Goal: Navigation & Orientation: Find specific page/section

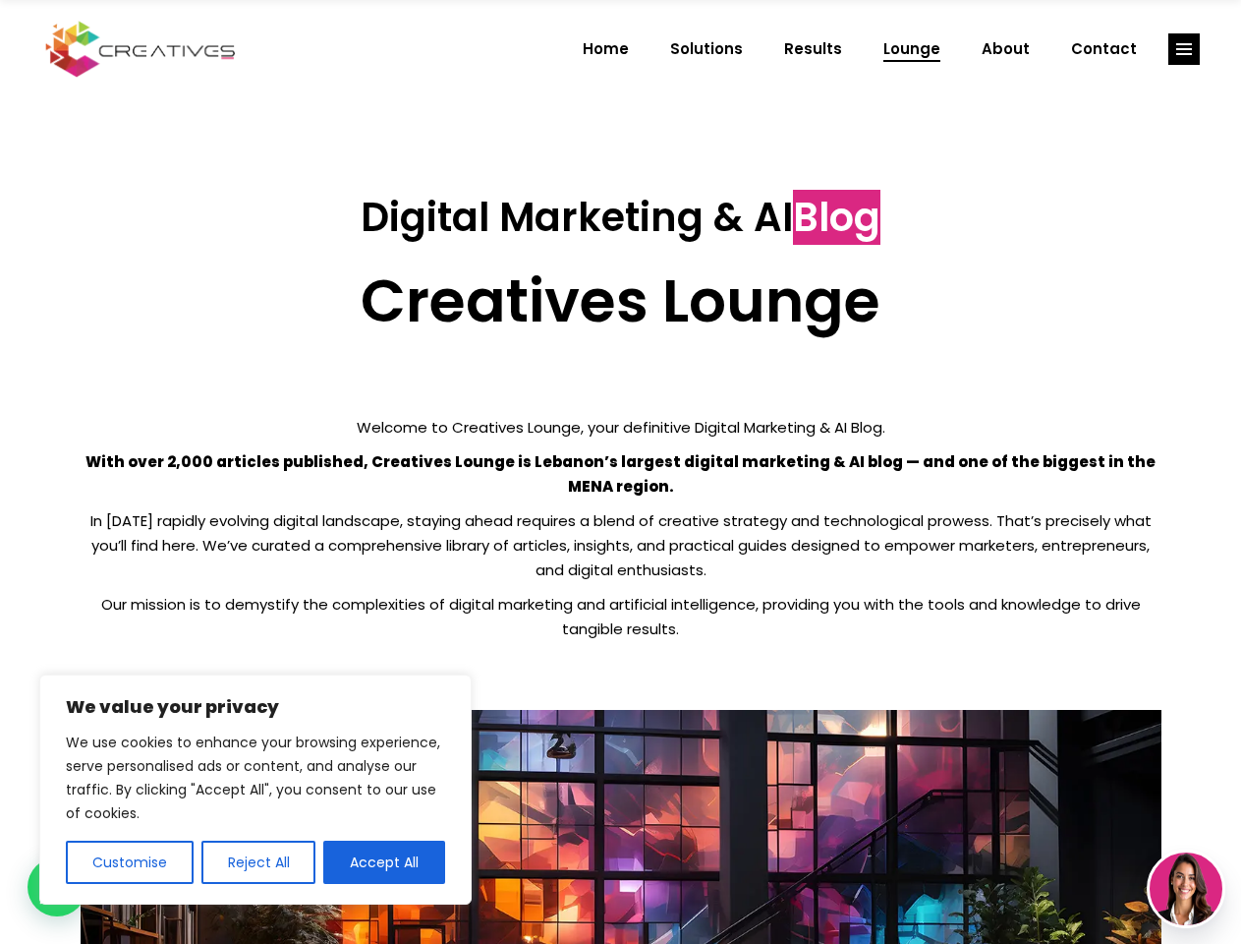
click at [620, 472] on p "With over 2,000 articles published, Creatives Lounge is Lebanon’s largest digit…" at bounding box center [621, 473] width 1081 height 49
click at [129, 862] on button "Customise" at bounding box center [130, 861] width 128 height 43
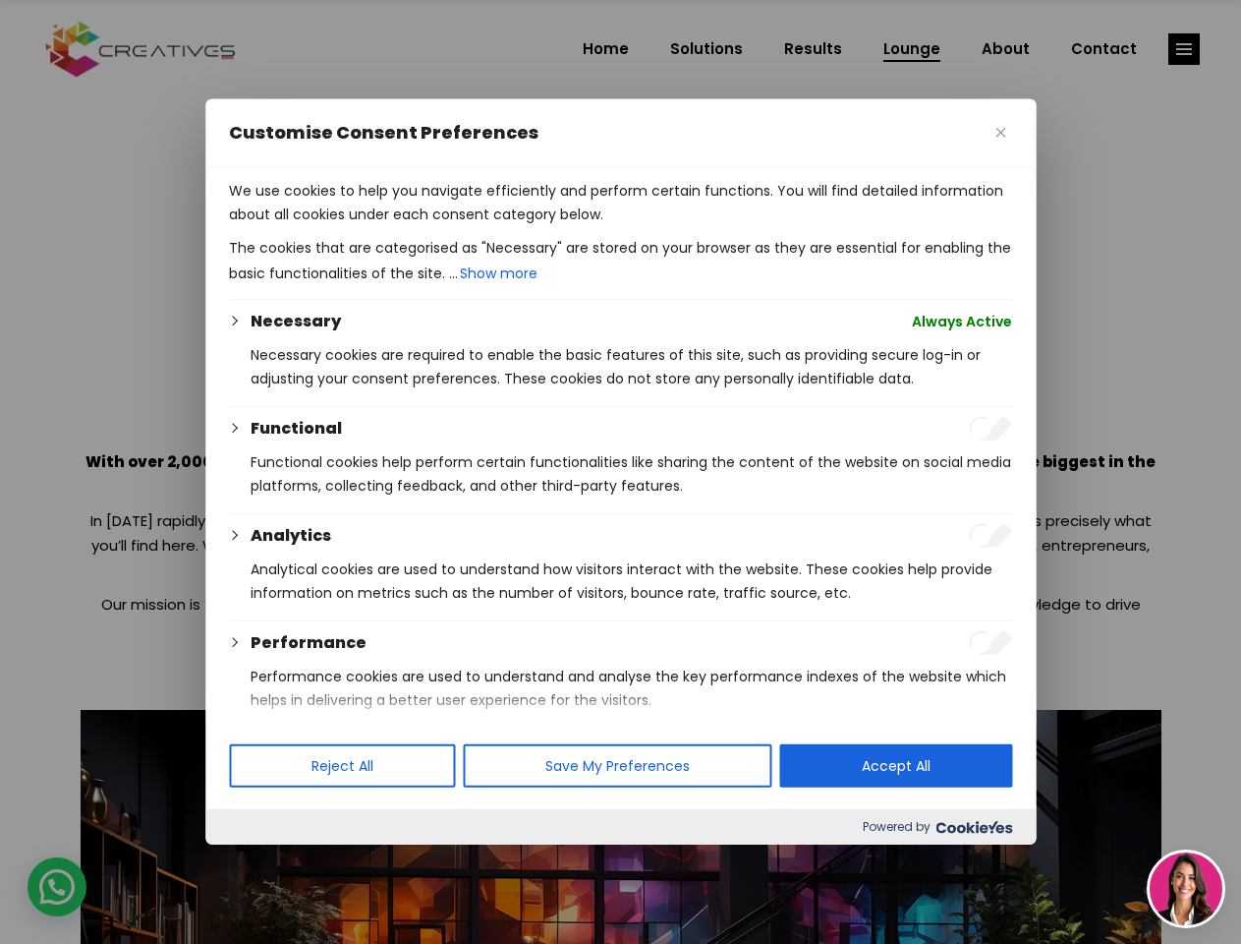
click at [258, 862] on div at bounding box center [620, 472] width 1241 height 944
click at [384, 226] on p "We use cookies to help you navigate efficiently and perform certain functions. …" at bounding box center [620, 202] width 783 height 47
click at [1184, 49] on div at bounding box center [620, 472] width 1241 height 944
click at [1186, 889] on img at bounding box center [1186, 888] width 73 height 73
